Goal: Task Accomplishment & Management: Manage account settings

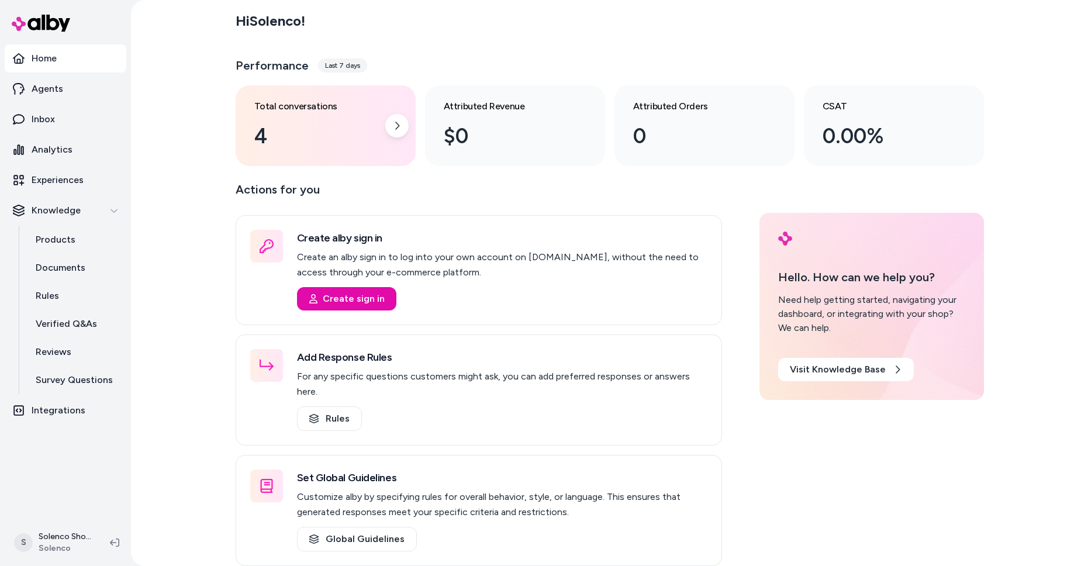
click at [313, 139] on div "4" at bounding box center [316, 136] width 124 height 32
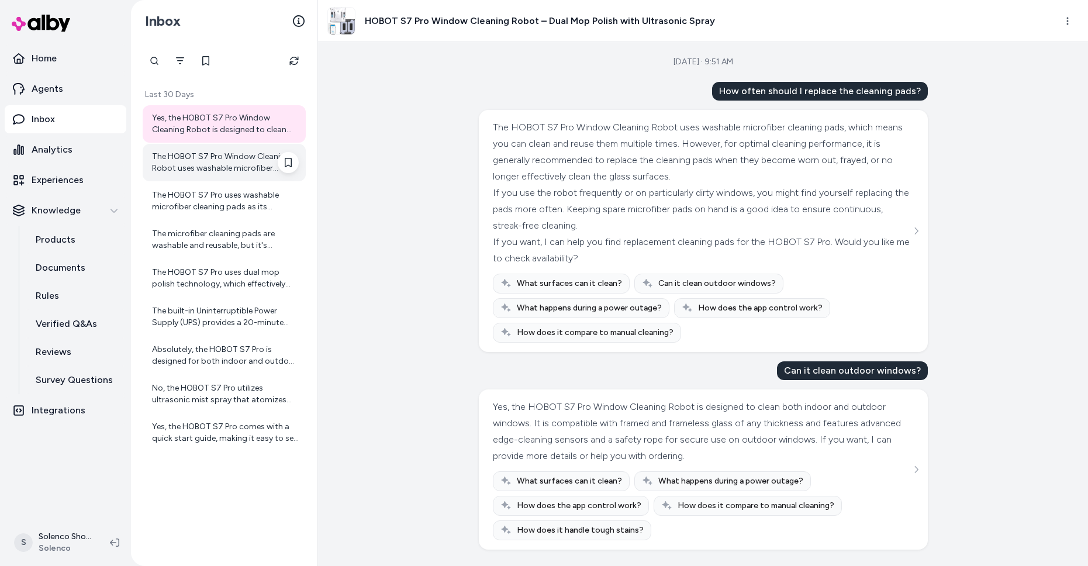
click at [241, 162] on div "The HOBOT S7 Pro Window Cleaning Robot uses washable microfiber cleaning pads, …" at bounding box center [225, 162] width 147 height 23
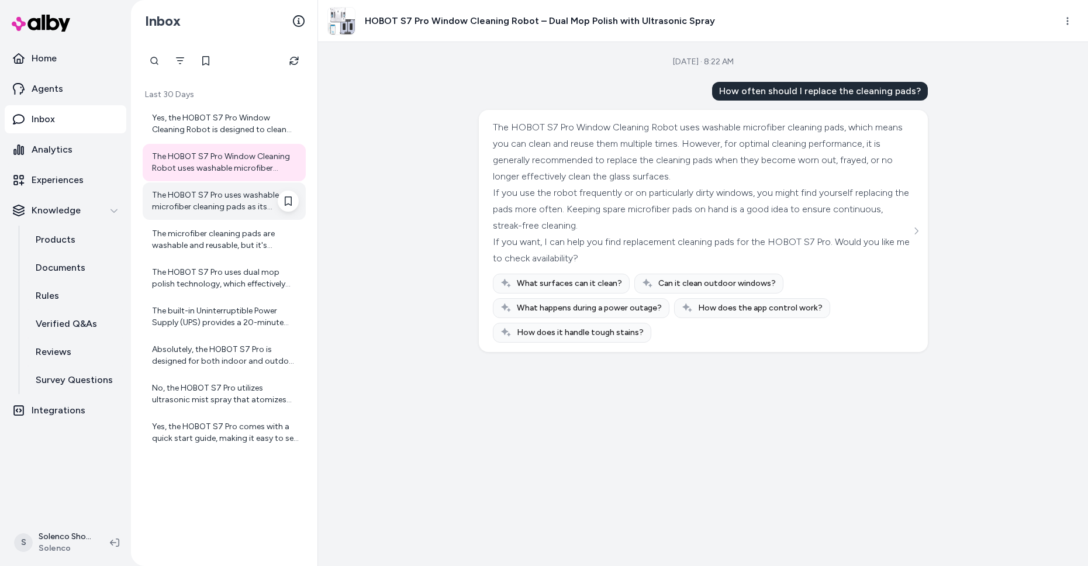
click at [192, 193] on div "The HOBOT S7 Pro uses washable microfiber cleaning pads as its standard cleanin…" at bounding box center [225, 200] width 147 height 23
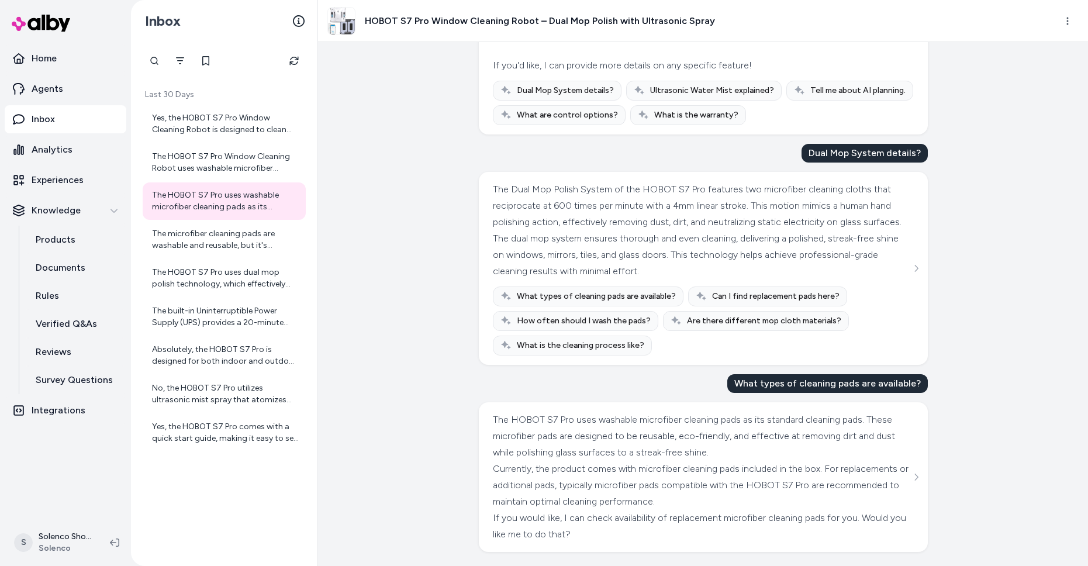
scroll to position [2108, 0]
click at [68, 234] on p "Products" at bounding box center [56, 240] width 40 height 14
